Goal: Transaction & Acquisition: Purchase product/service

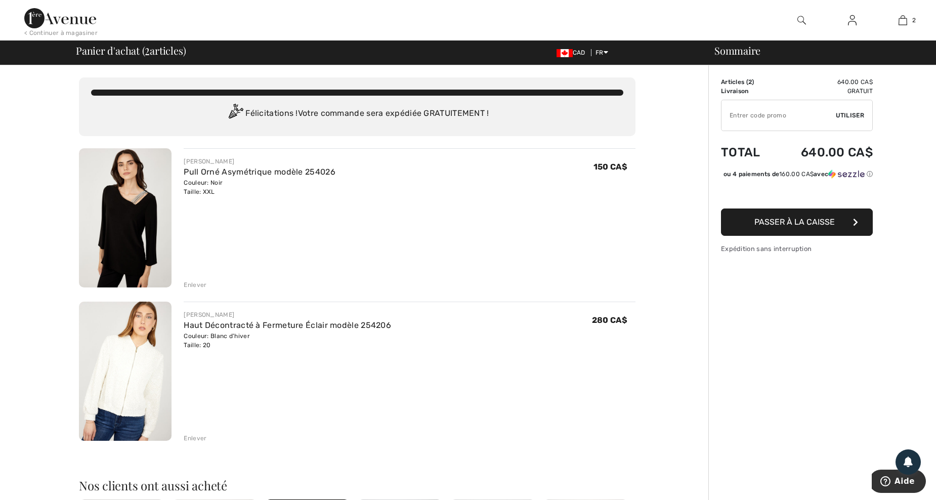
click at [134, 361] on img at bounding box center [125, 371] width 93 height 139
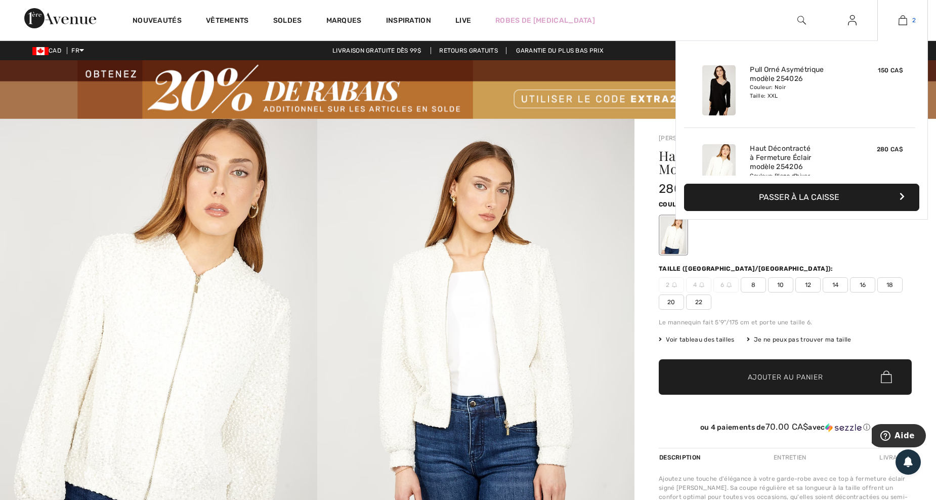
click at [906, 20] on img at bounding box center [903, 20] width 9 height 12
